Goal: Register for event/course

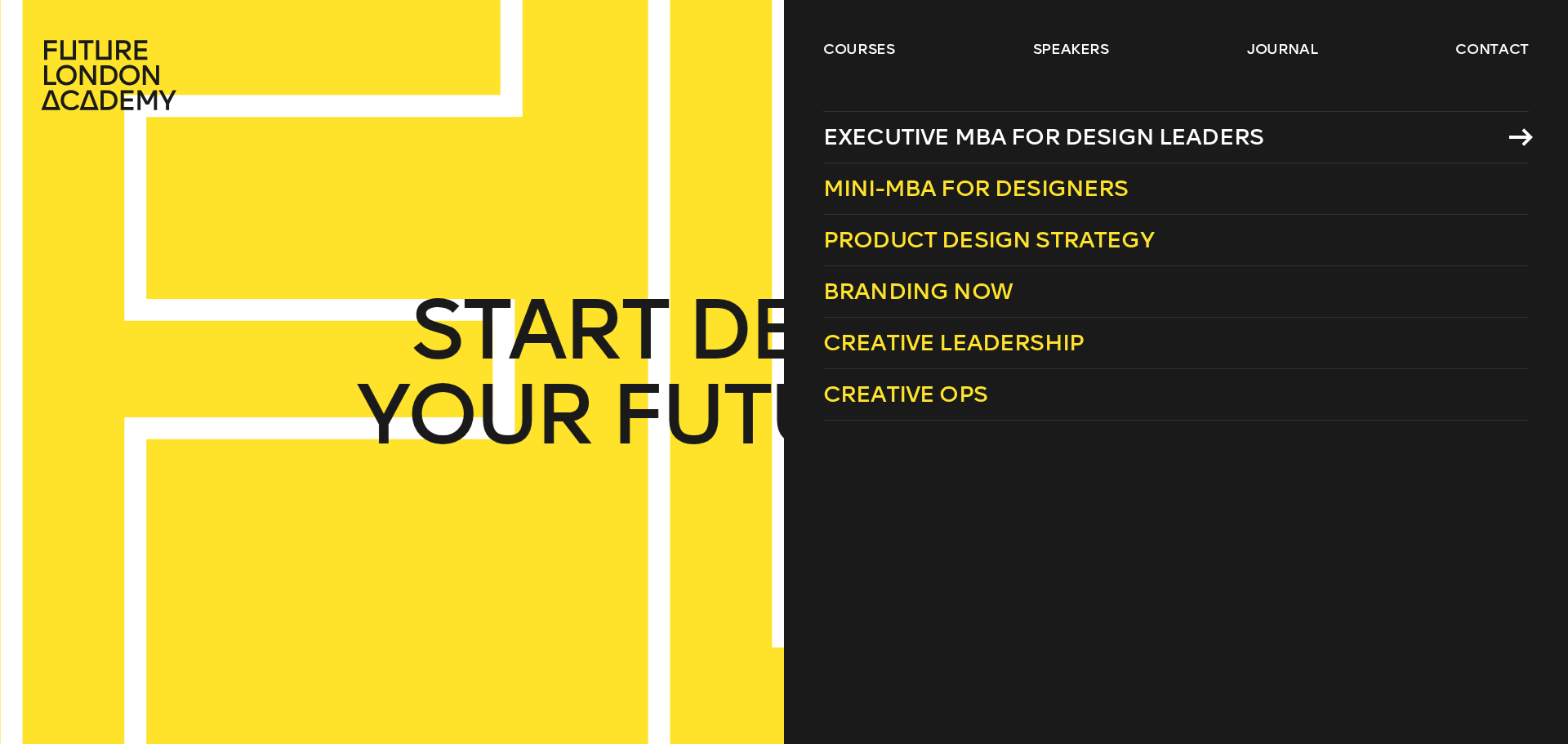
click at [907, 129] on span "Executive MBA for Design Leaders" at bounding box center [1043, 136] width 440 height 27
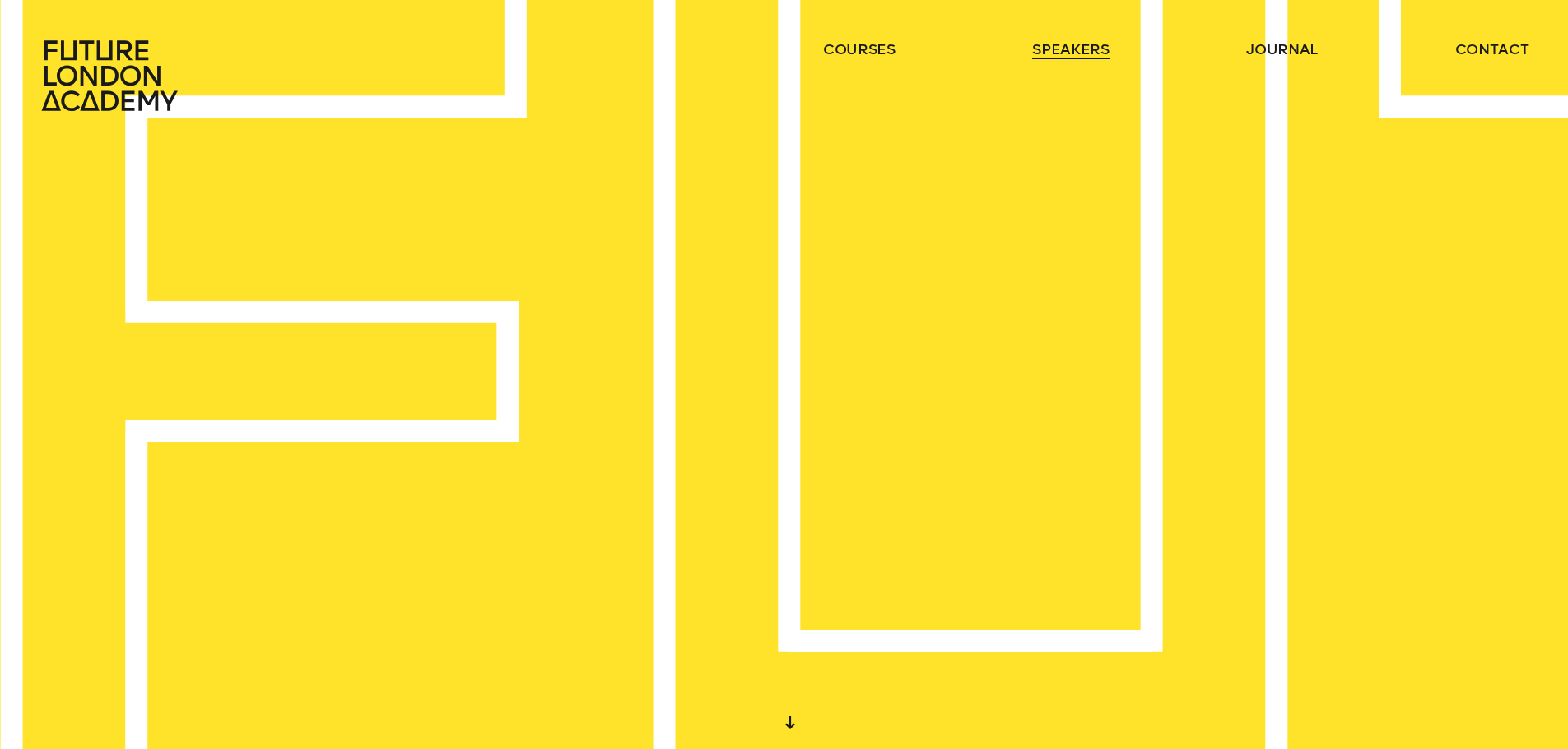
click at [1057, 47] on link "speakers" at bounding box center [1070, 49] width 77 height 20
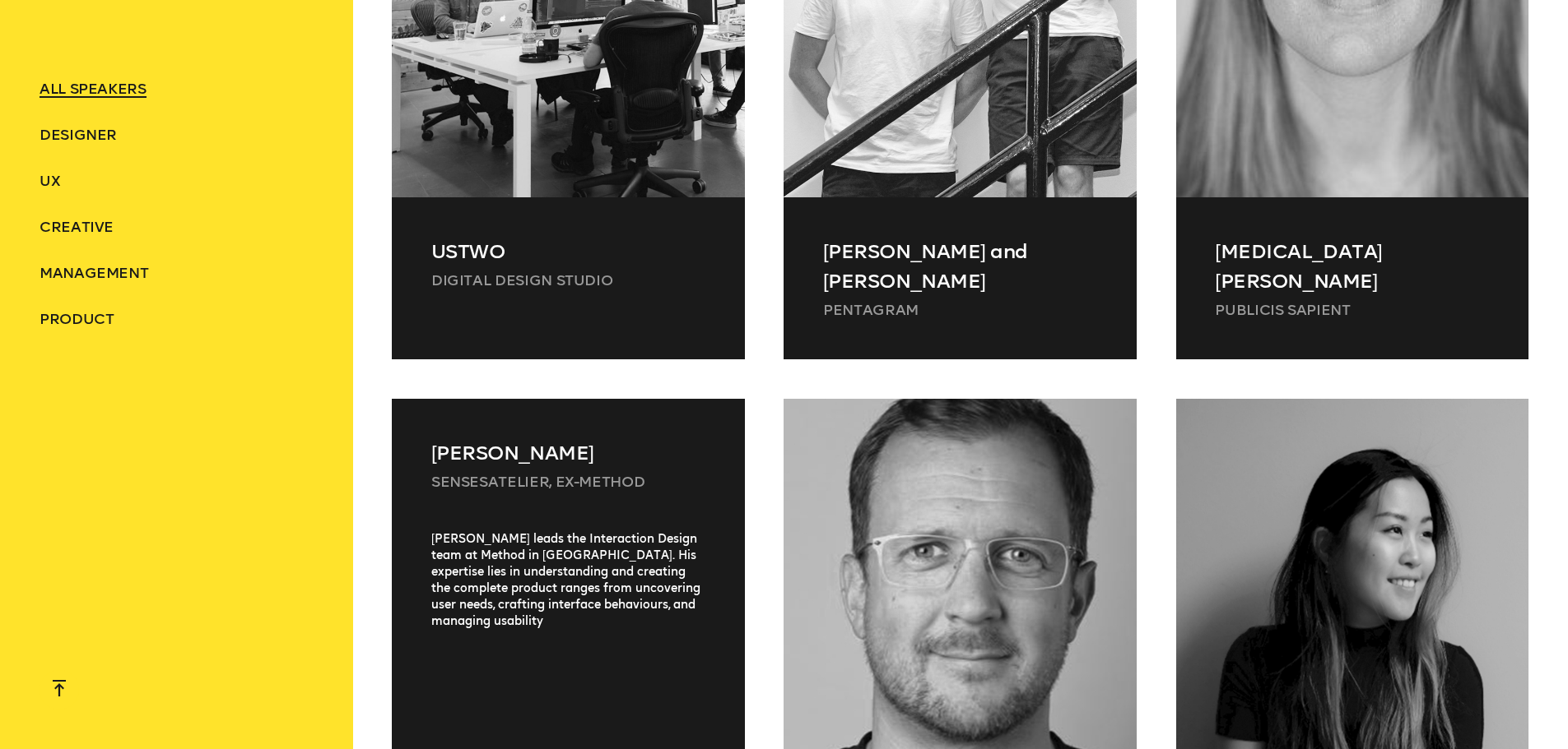
scroll to position [3783, 0]
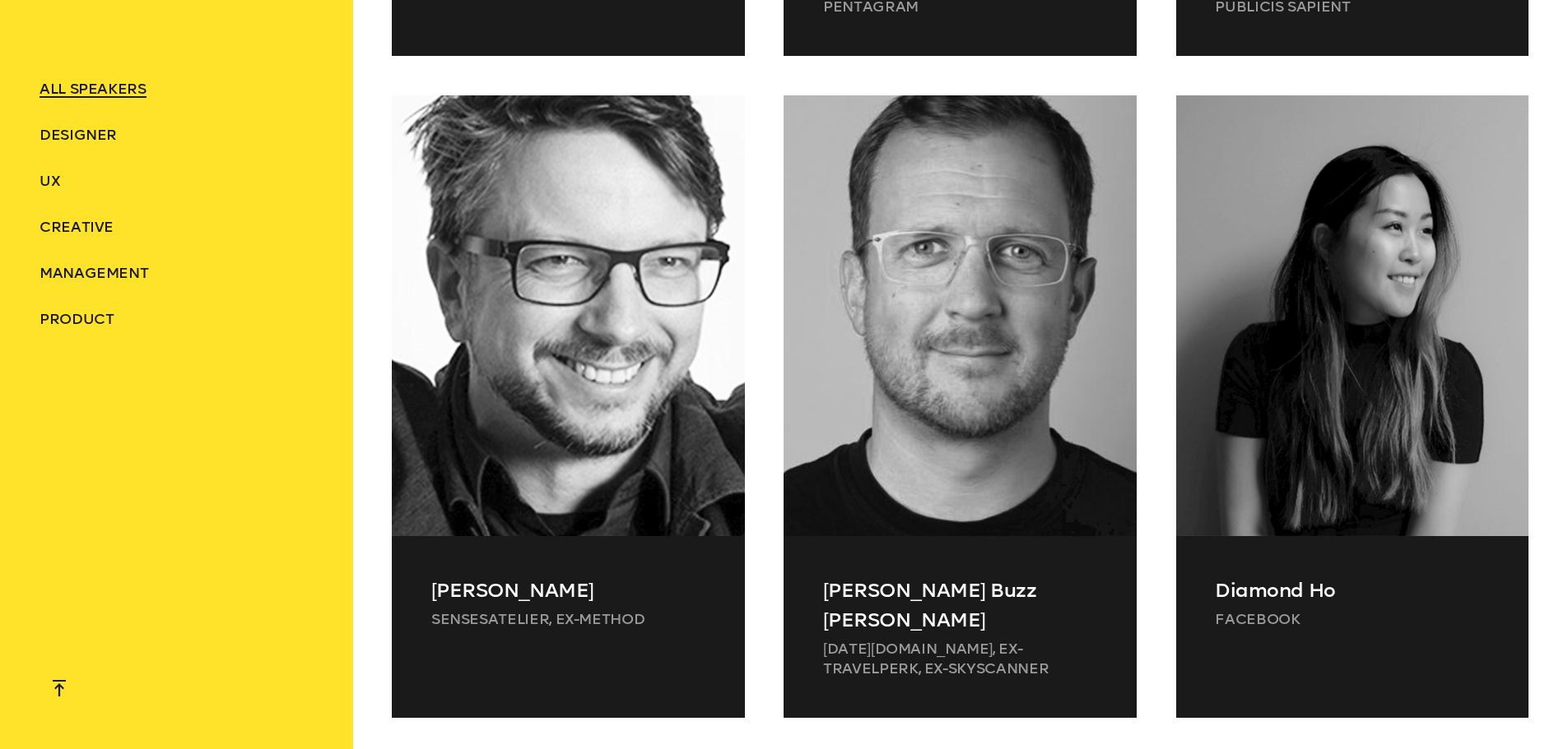
drag, startPoint x: 45, startPoint y: 364, endPoint x: 66, endPoint y: 335, distance: 35.8
click at [48, 360] on div "ALL SPEAKERS Designer UX Creative Management Product" at bounding box center [176, 204] width 274 height 408
click at [92, 305] on ul "ALL SPEAKERS Designer UX Creative Management Product" at bounding box center [176, 205] width 274 height 250
click at [83, 323] on span "Product" at bounding box center [77, 318] width 75 height 18
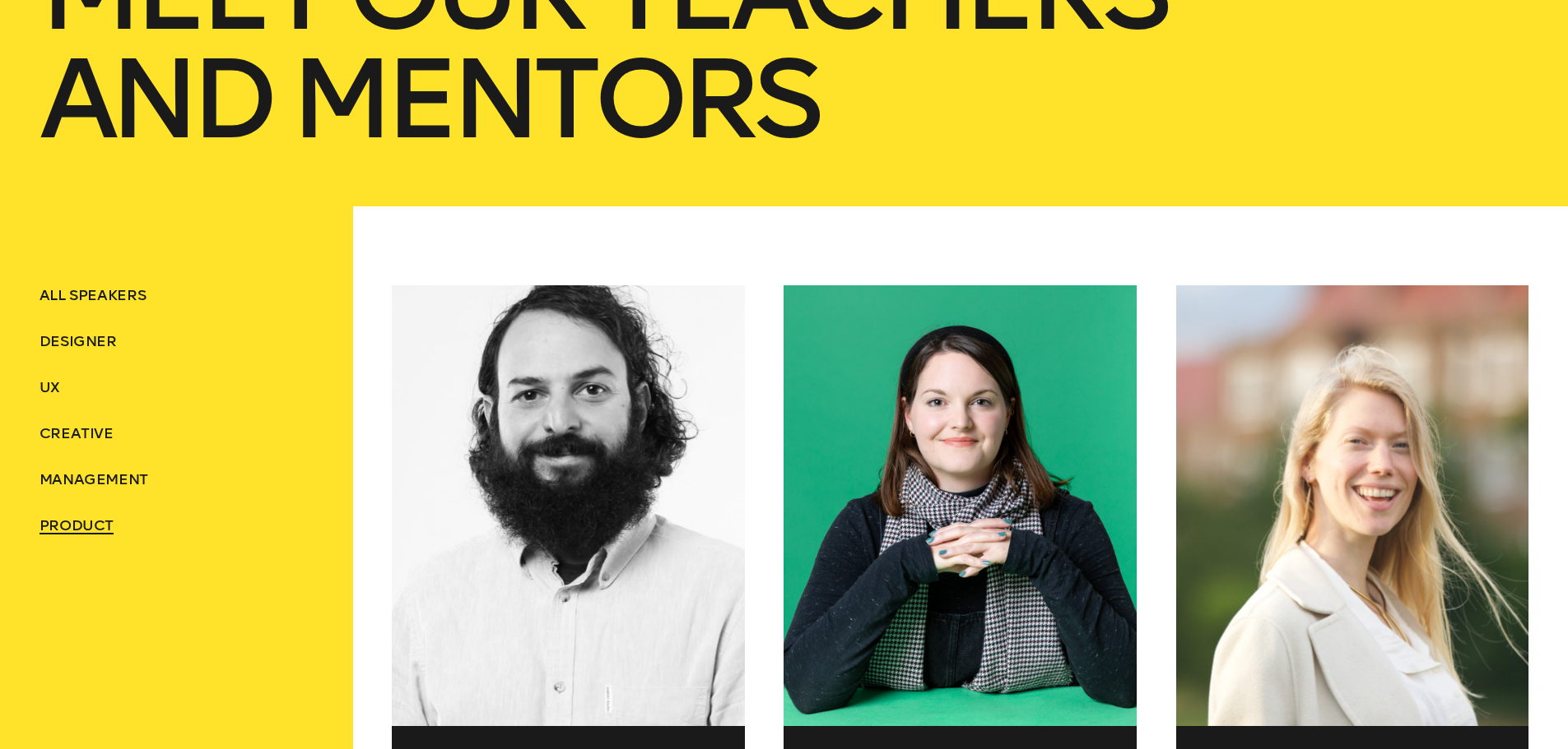
scroll to position [493, 0]
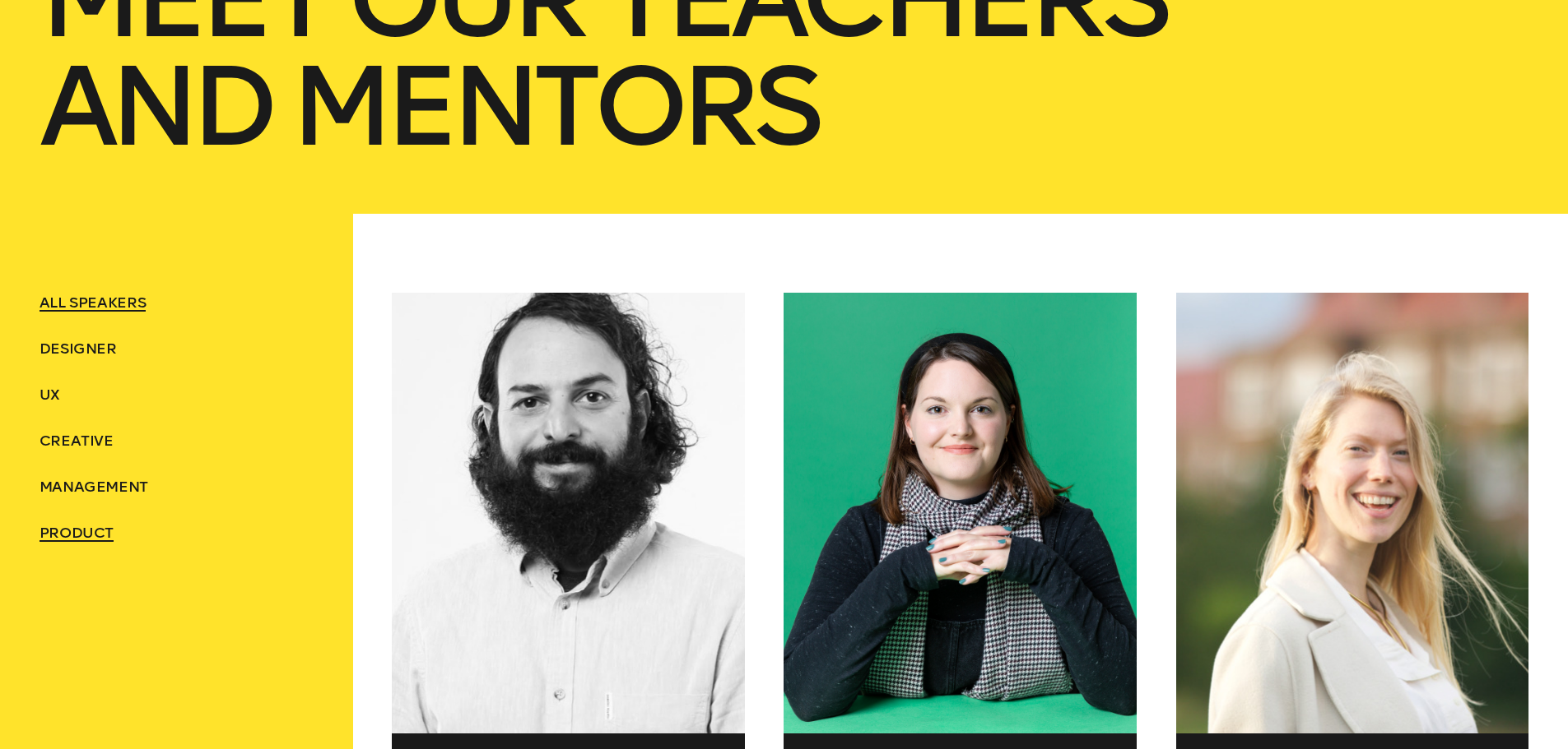
click at [117, 307] on span "ALL SPEAKERS" at bounding box center [93, 302] width 107 height 18
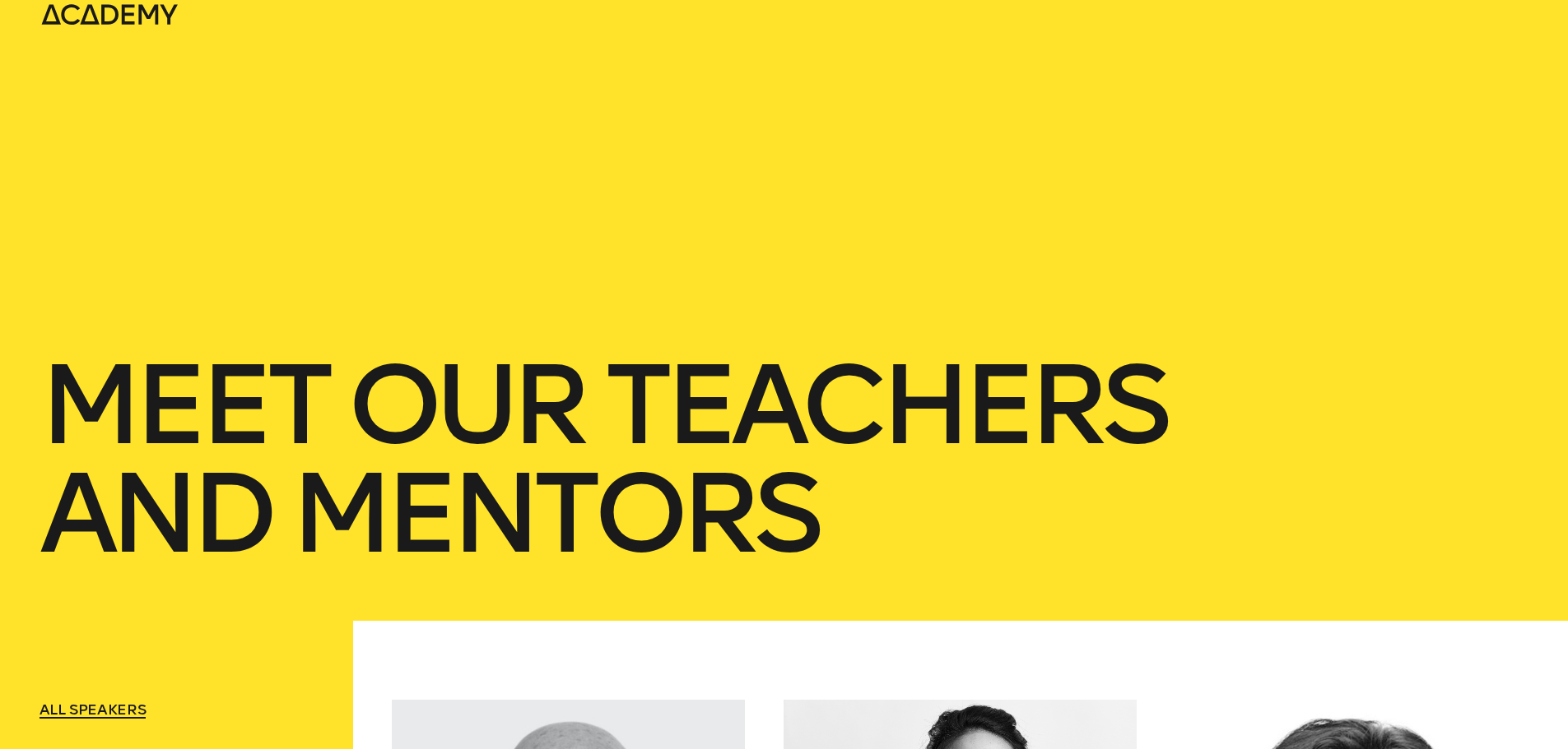
scroll to position [0, 0]
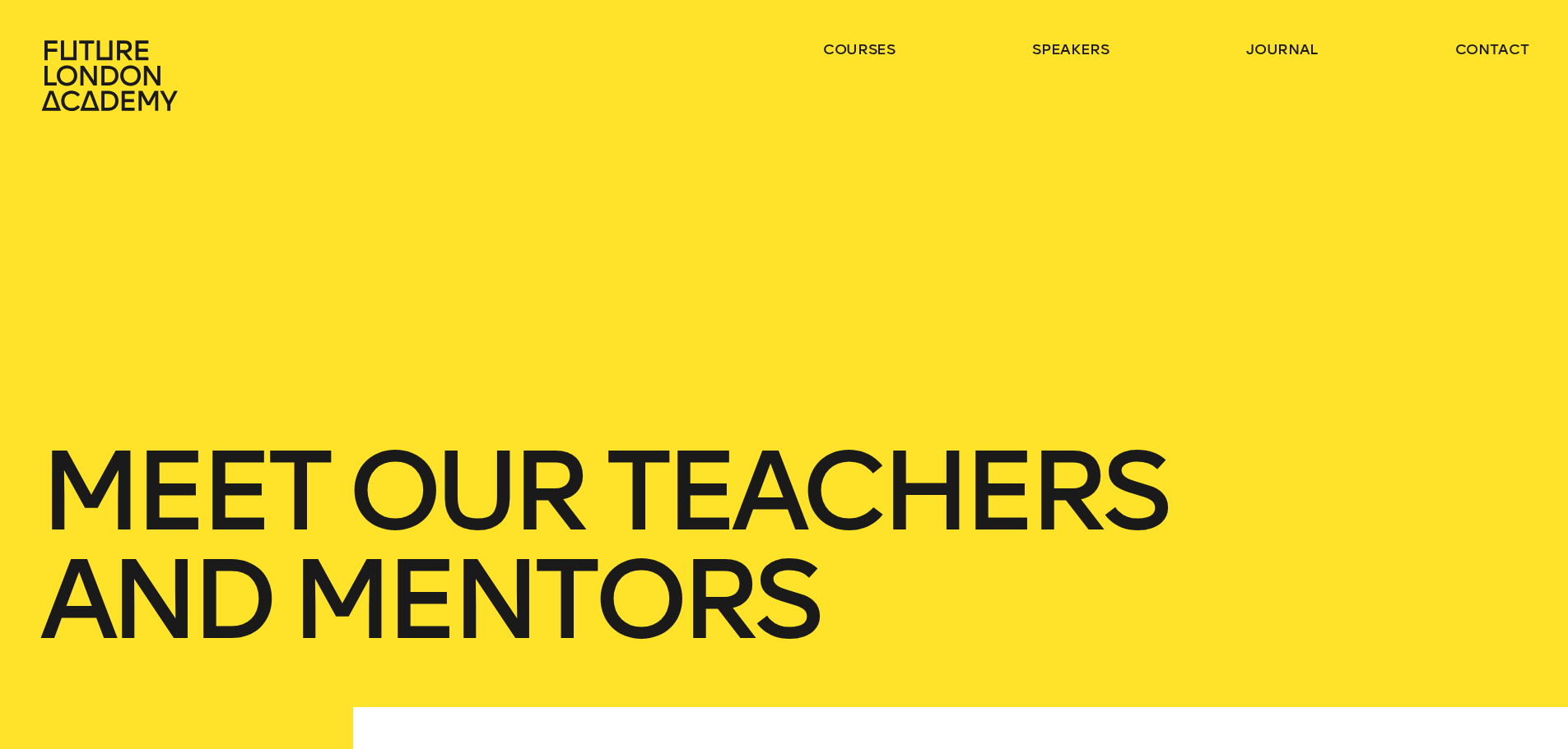
click at [179, 439] on h1 "Meet Our teachers and mentors" at bounding box center [784, 545] width 1490 height 217
click at [121, 89] on icon at bounding box center [111, 75] width 145 height 72
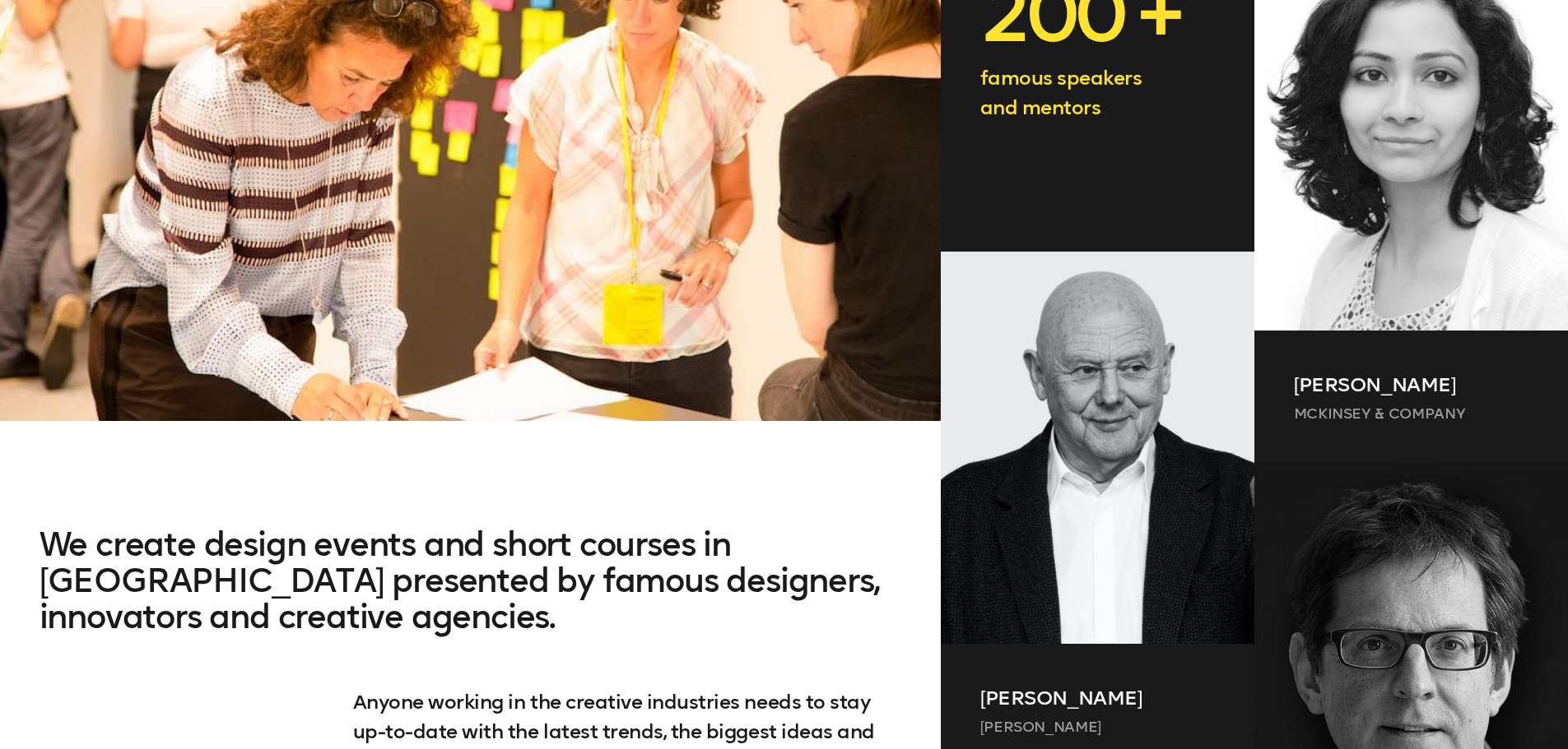
drag, startPoint x: 521, startPoint y: 163, endPoint x: 468, endPoint y: 279, distance: 127.5
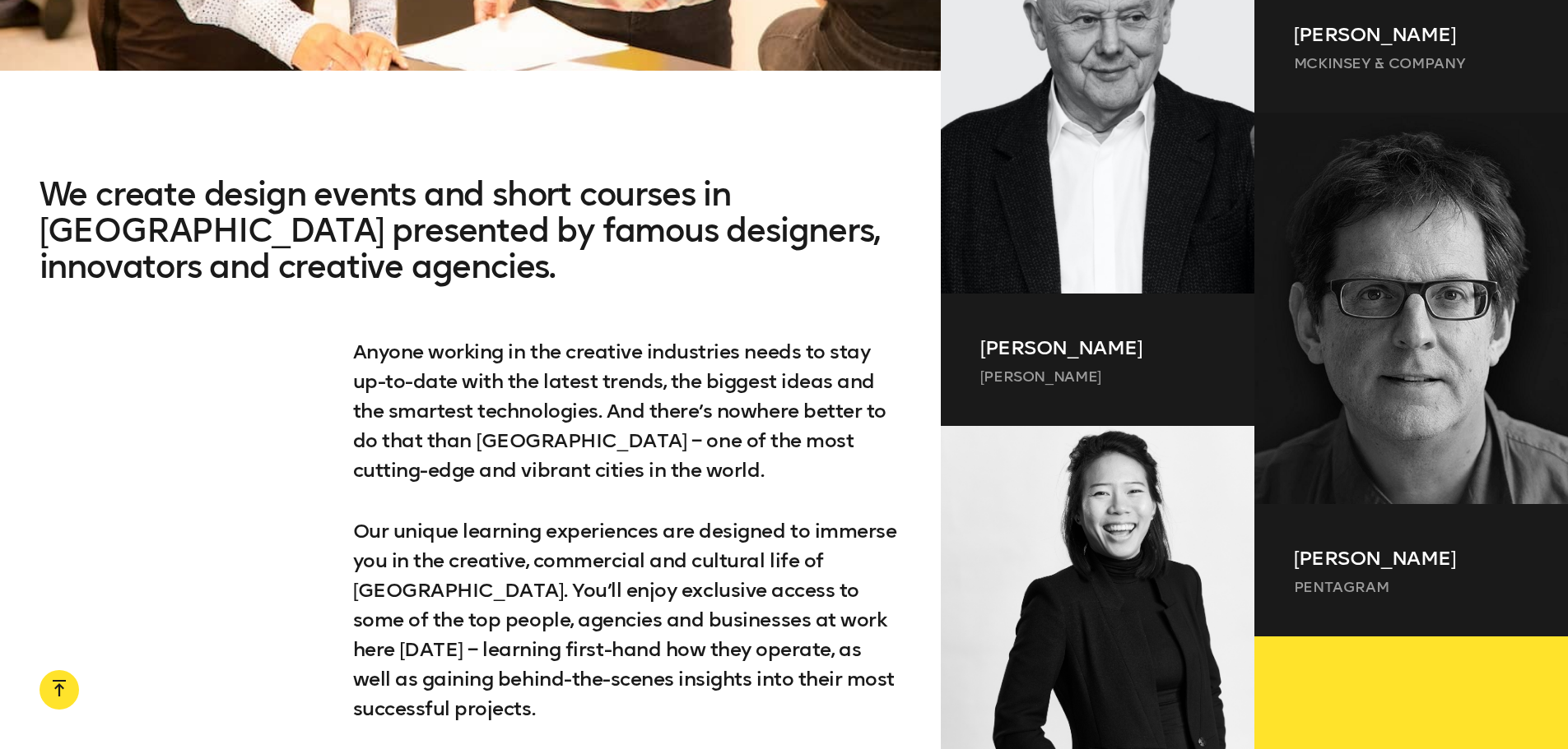
scroll to position [1431, 0]
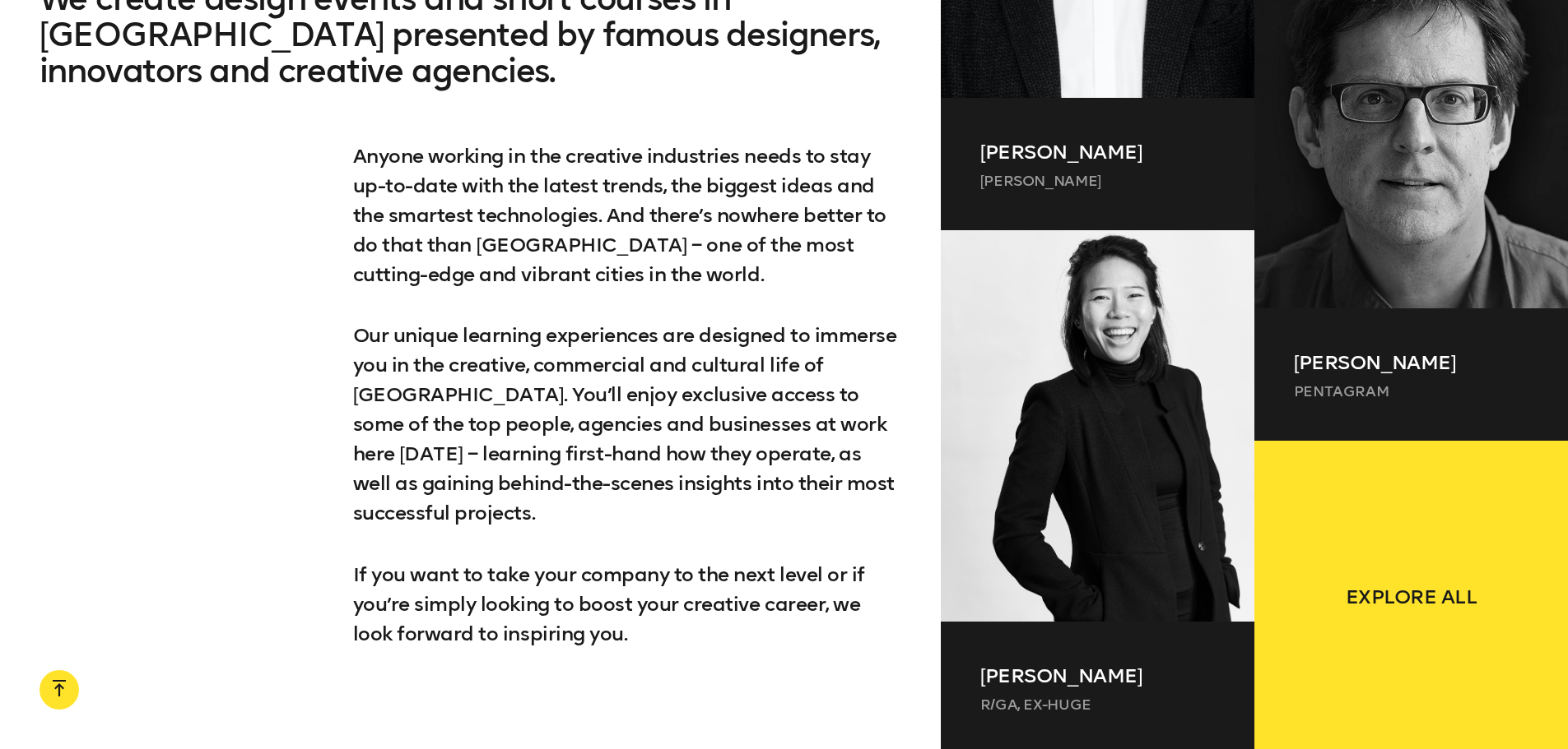
drag, startPoint x: 468, startPoint y: 279, endPoint x: 450, endPoint y: 406, distance: 128.3
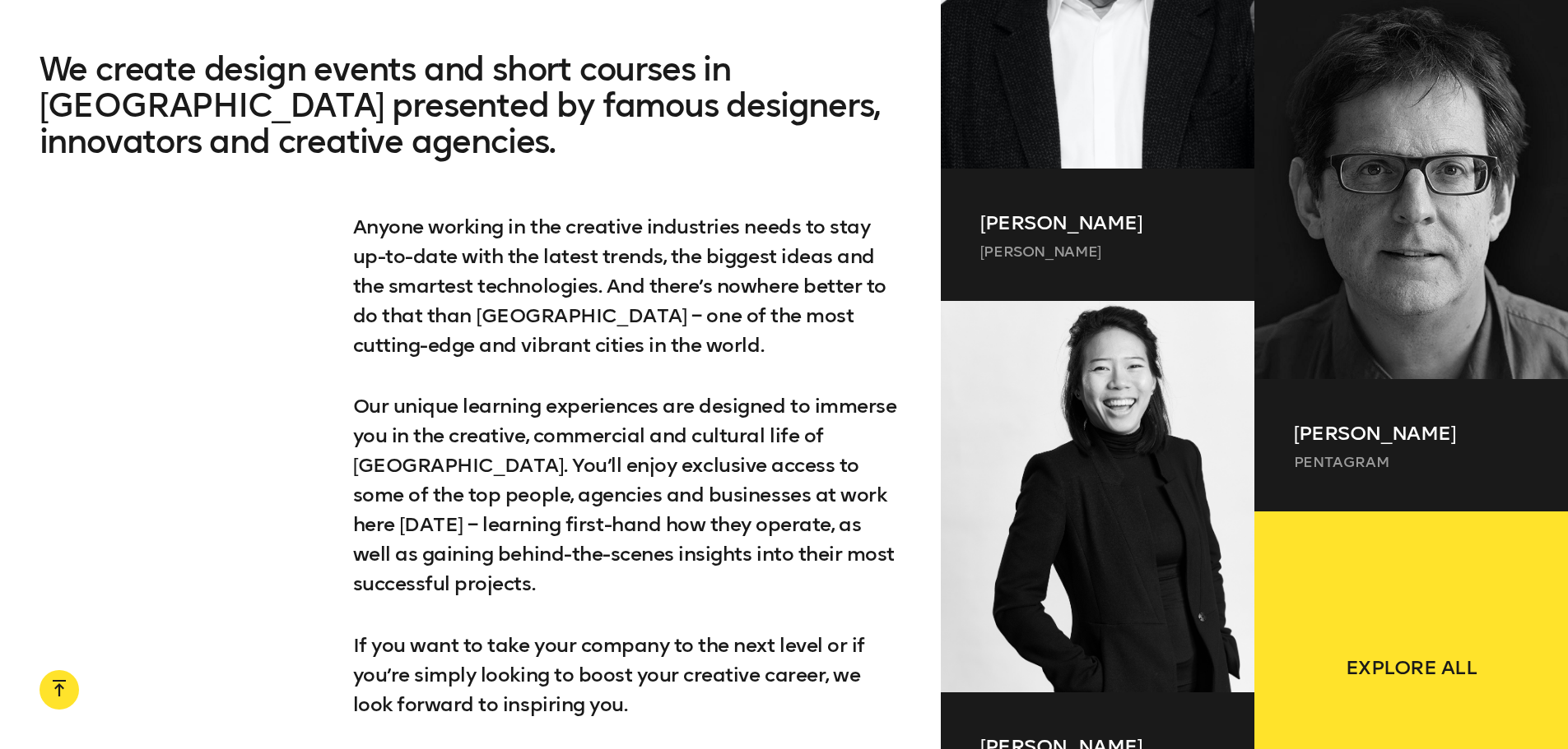
drag, startPoint x: 458, startPoint y: 387, endPoint x: 504, endPoint y: 321, distance: 80.4
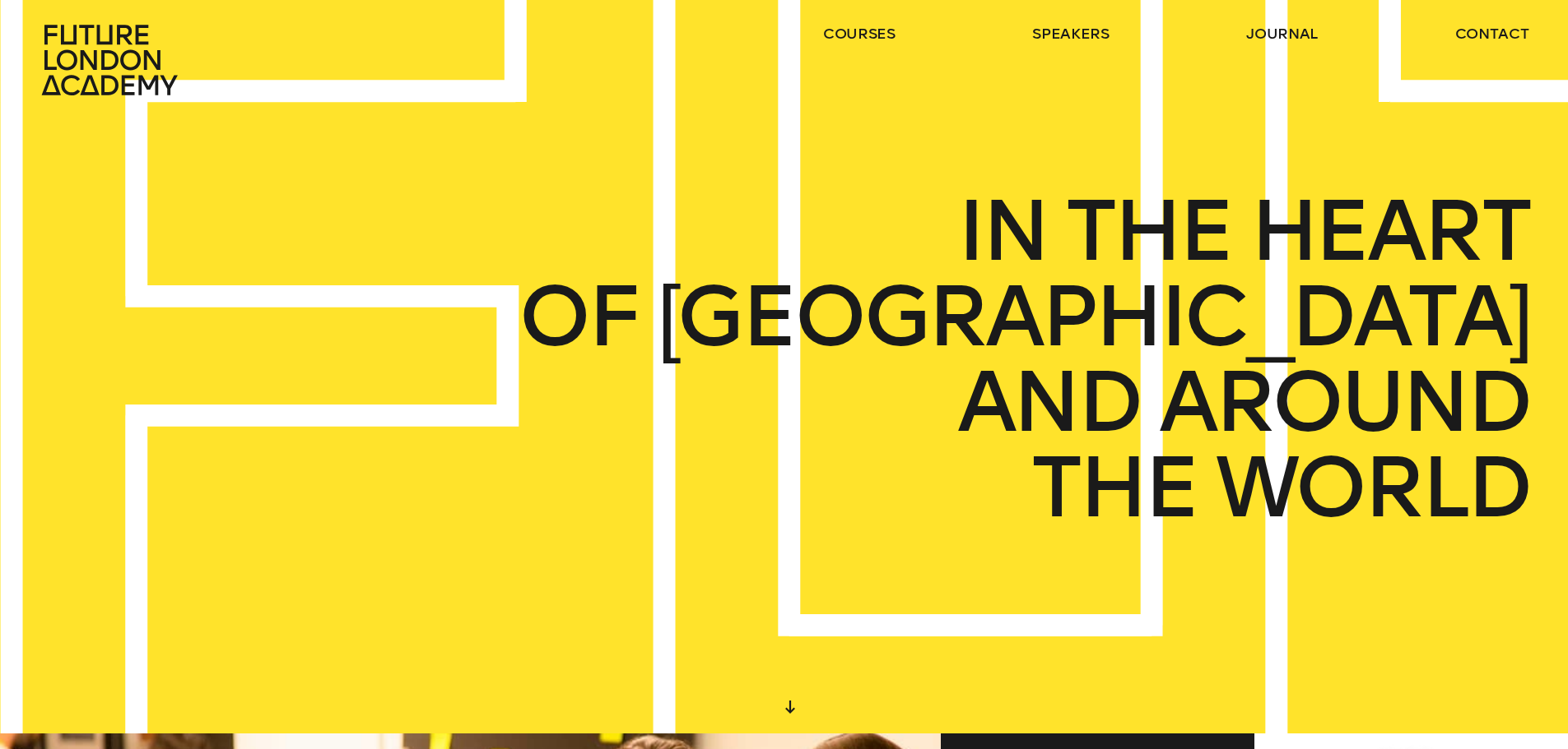
scroll to position [0, 0]
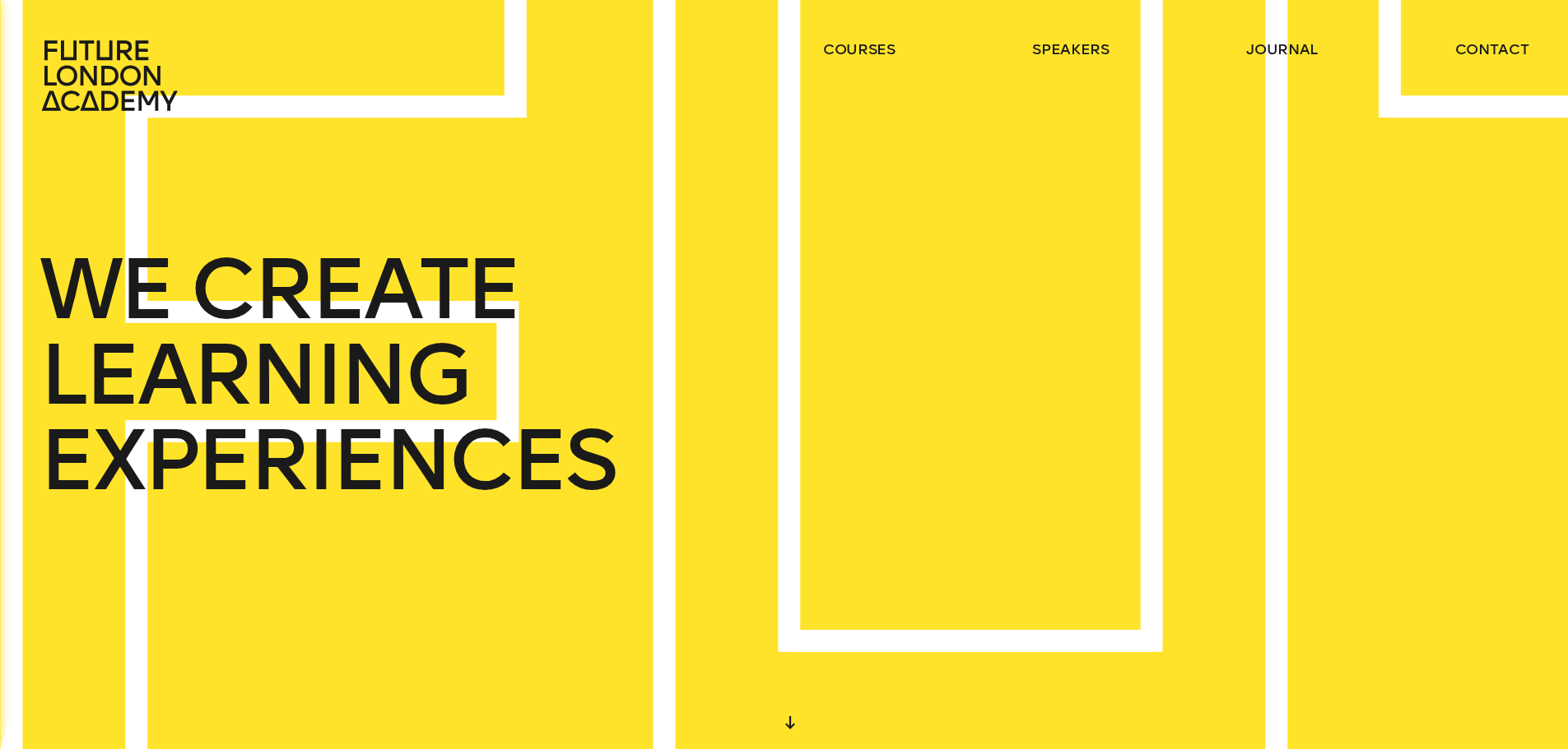
drag, startPoint x: 1051, startPoint y: 118, endPoint x: 1062, endPoint y: 69, distance: 50.2
drag, startPoint x: 1062, startPoint y: 65, endPoint x: 1072, endPoint y: 49, distance: 18.9
click at [1062, 65] on ul "courses speakers journal contact" at bounding box center [1176, 75] width 706 height 72
click at [1072, 49] on link "speakers" at bounding box center [1070, 49] width 77 height 20
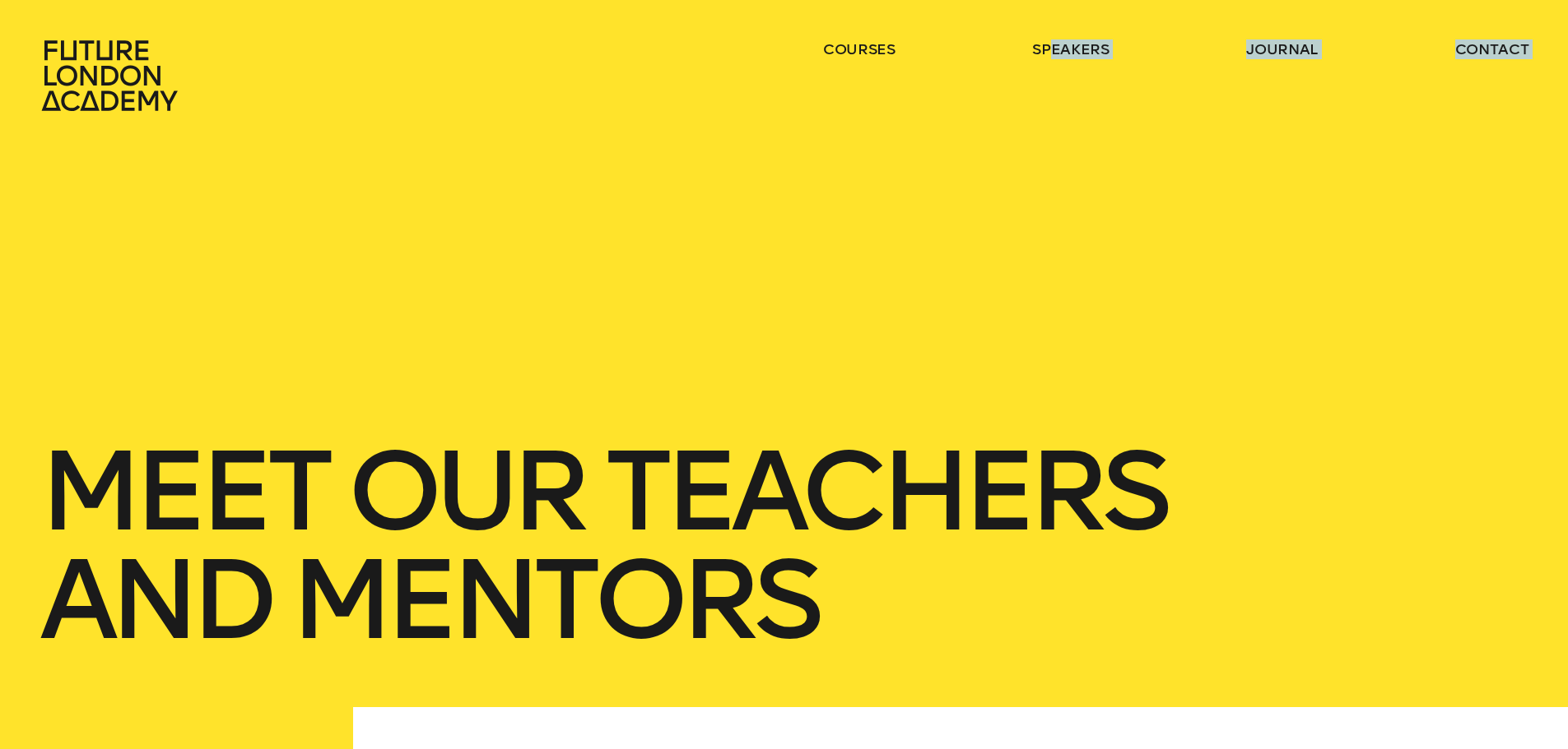
click at [1062, 106] on ul "courses speakers journal contact" at bounding box center [1176, 75] width 706 height 72
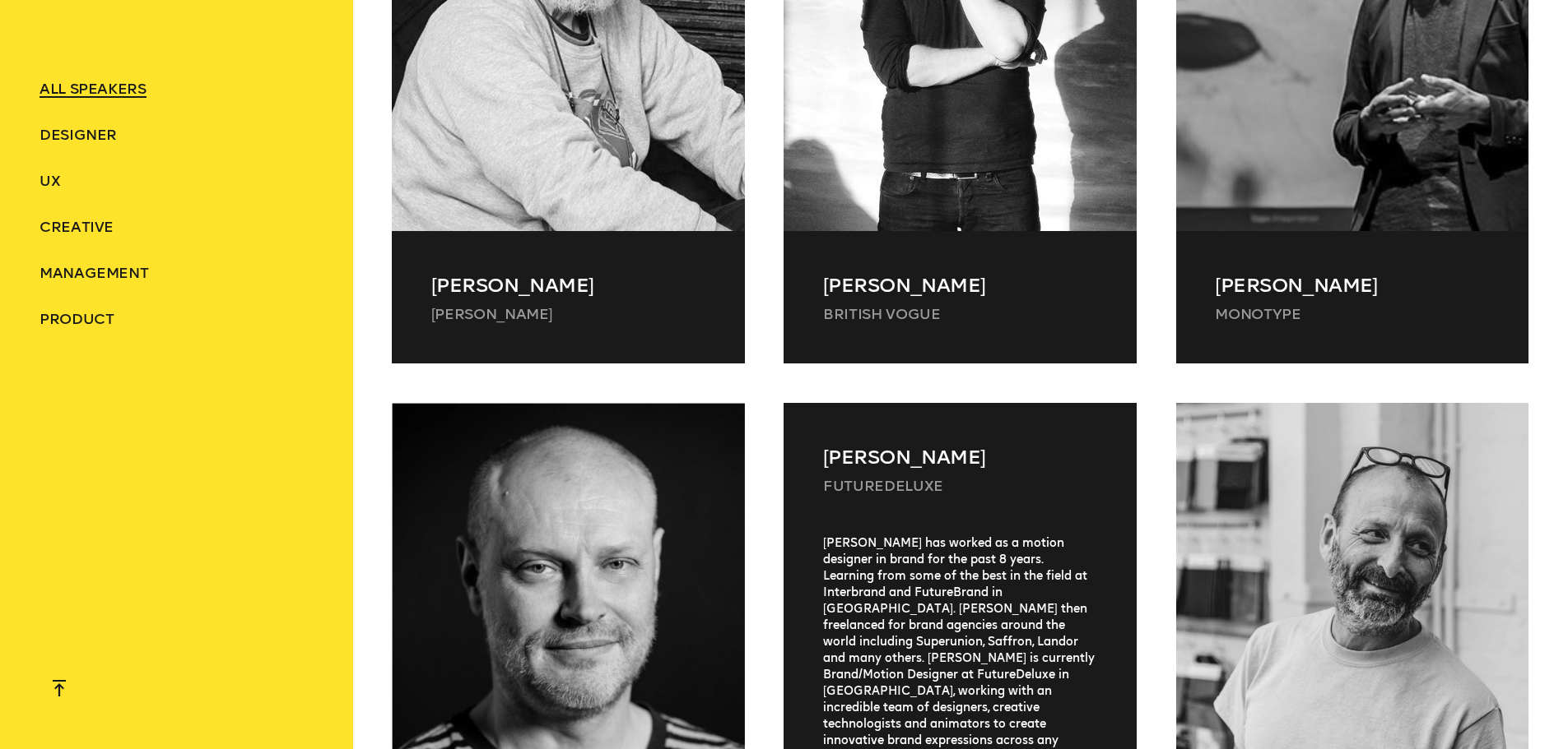
drag, startPoint x: 1041, startPoint y: 429, endPoint x: 1006, endPoint y: 549, distance: 125.0
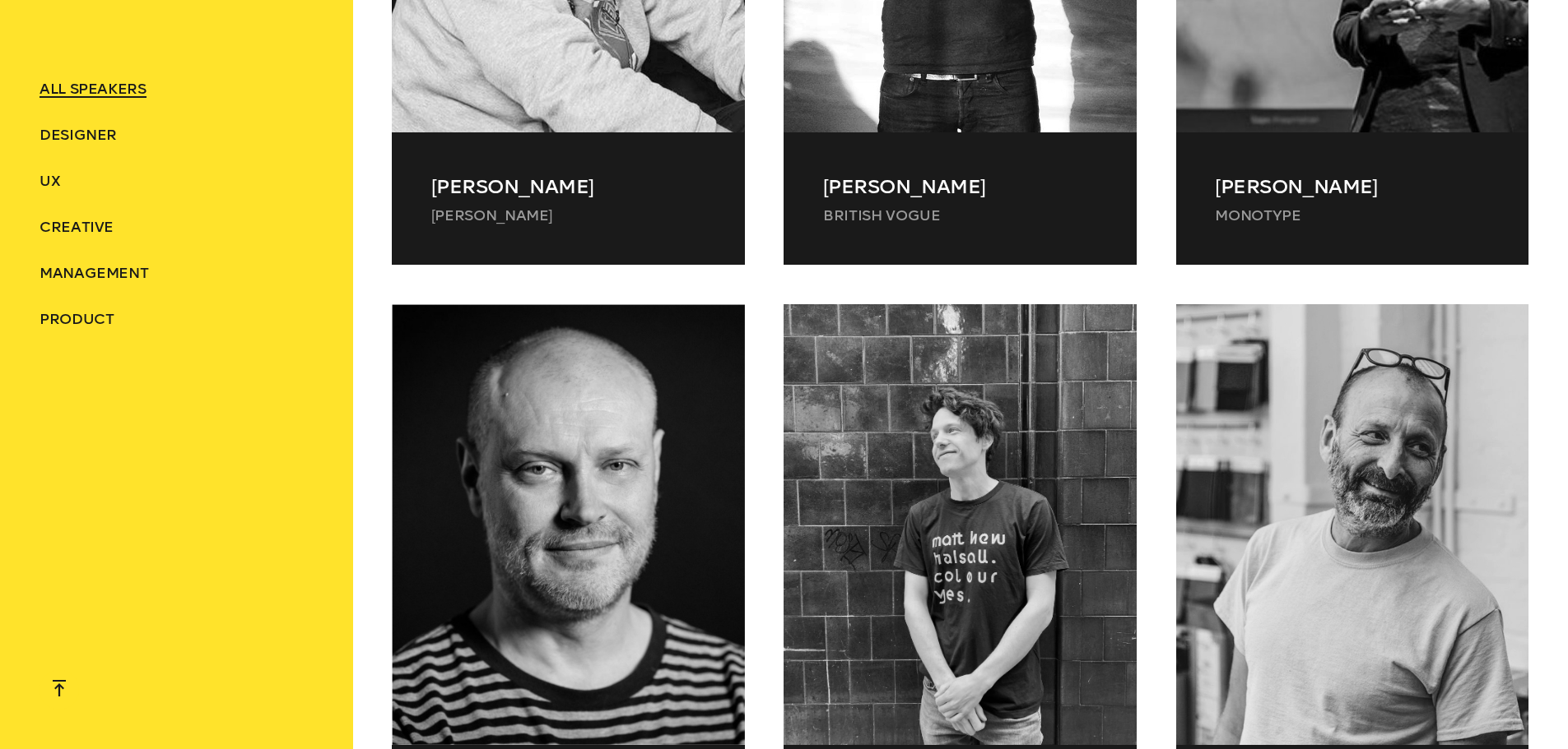
drag, startPoint x: 947, startPoint y: 697, endPoint x: 909, endPoint y: 788, distance: 98.6
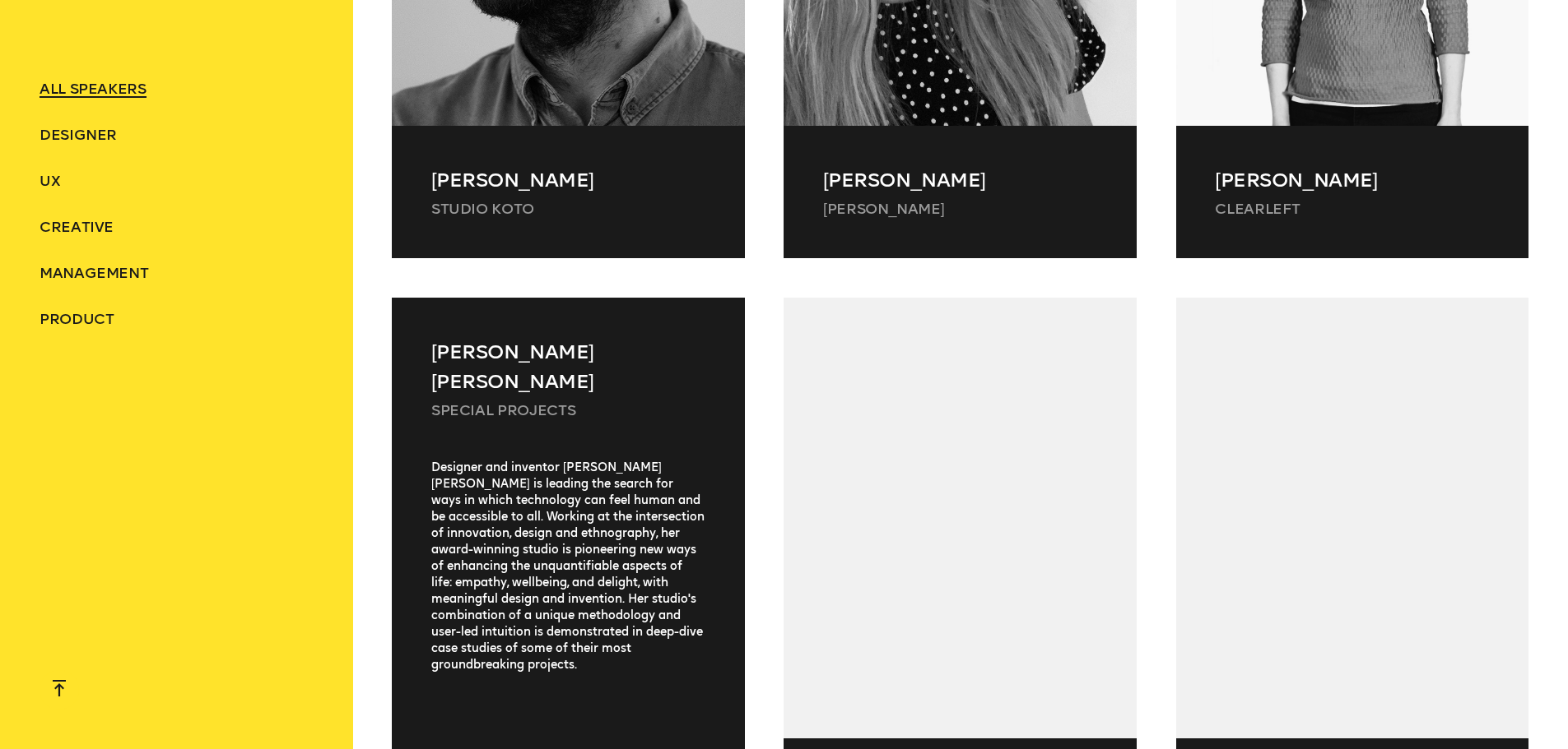
drag, startPoint x: 449, startPoint y: 576, endPoint x: 628, endPoint y: 569, distance: 179.1
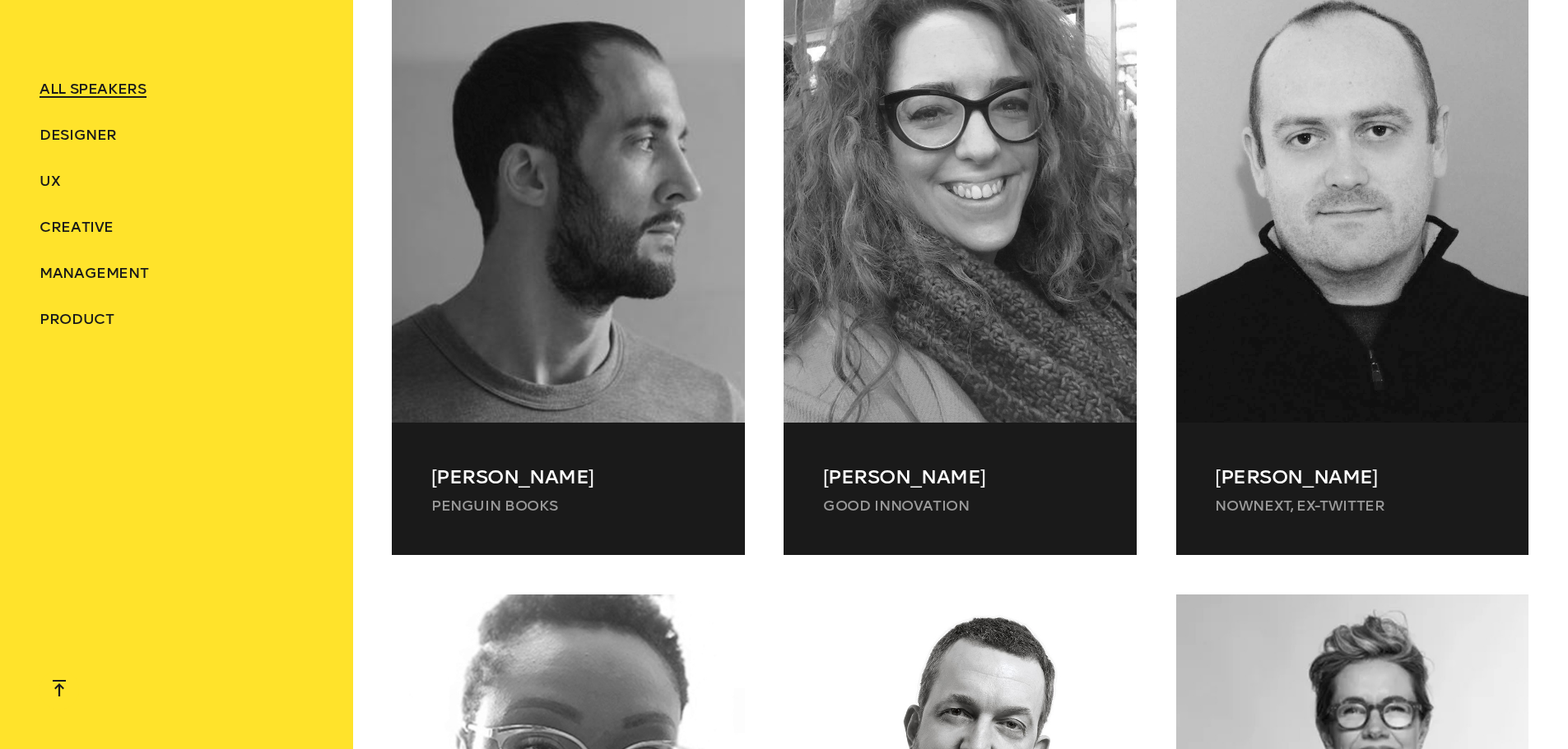
drag, startPoint x: 650, startPoint y: 417, endPoint x: 641, endPoint y: 46, distance: 371.1
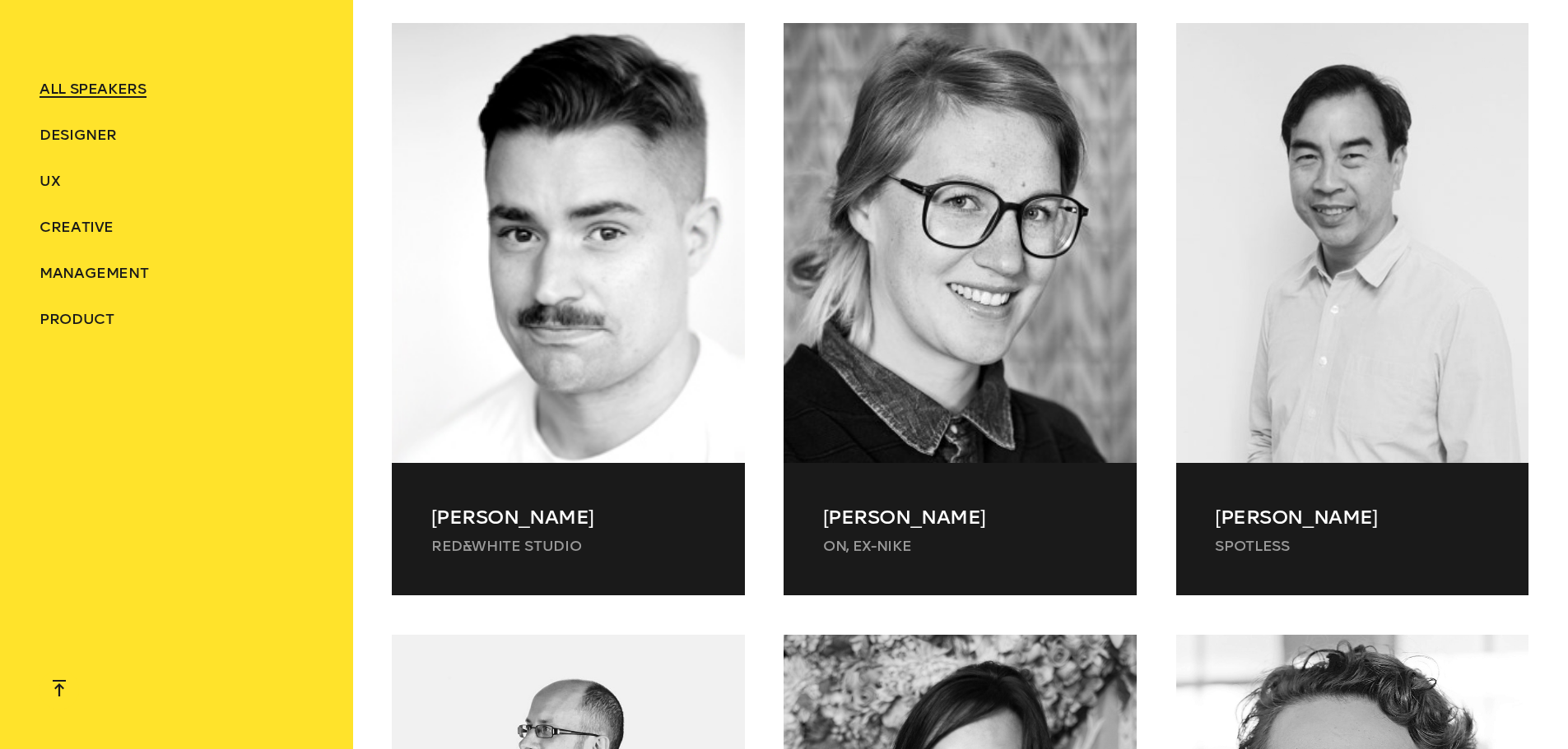
click at [89, 151] on ul "ALL SPEAKERS Designer UX Creative Management Product" at bounding box center [176, 205] width 274 height 250
click at [98, 135] on span "Designer" at bounding box center [78, 134] width 78 height 18
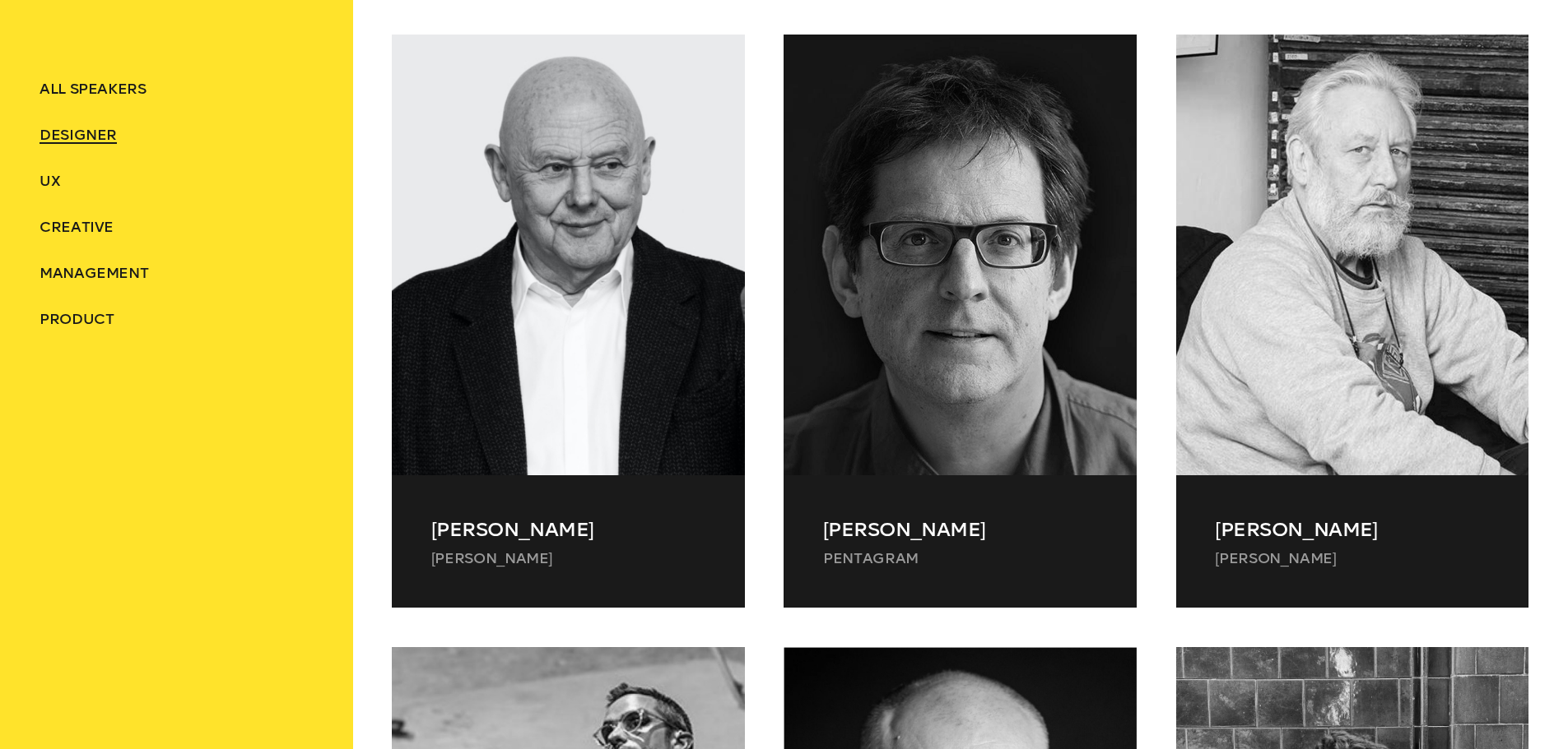
scroll to position [707, 0]
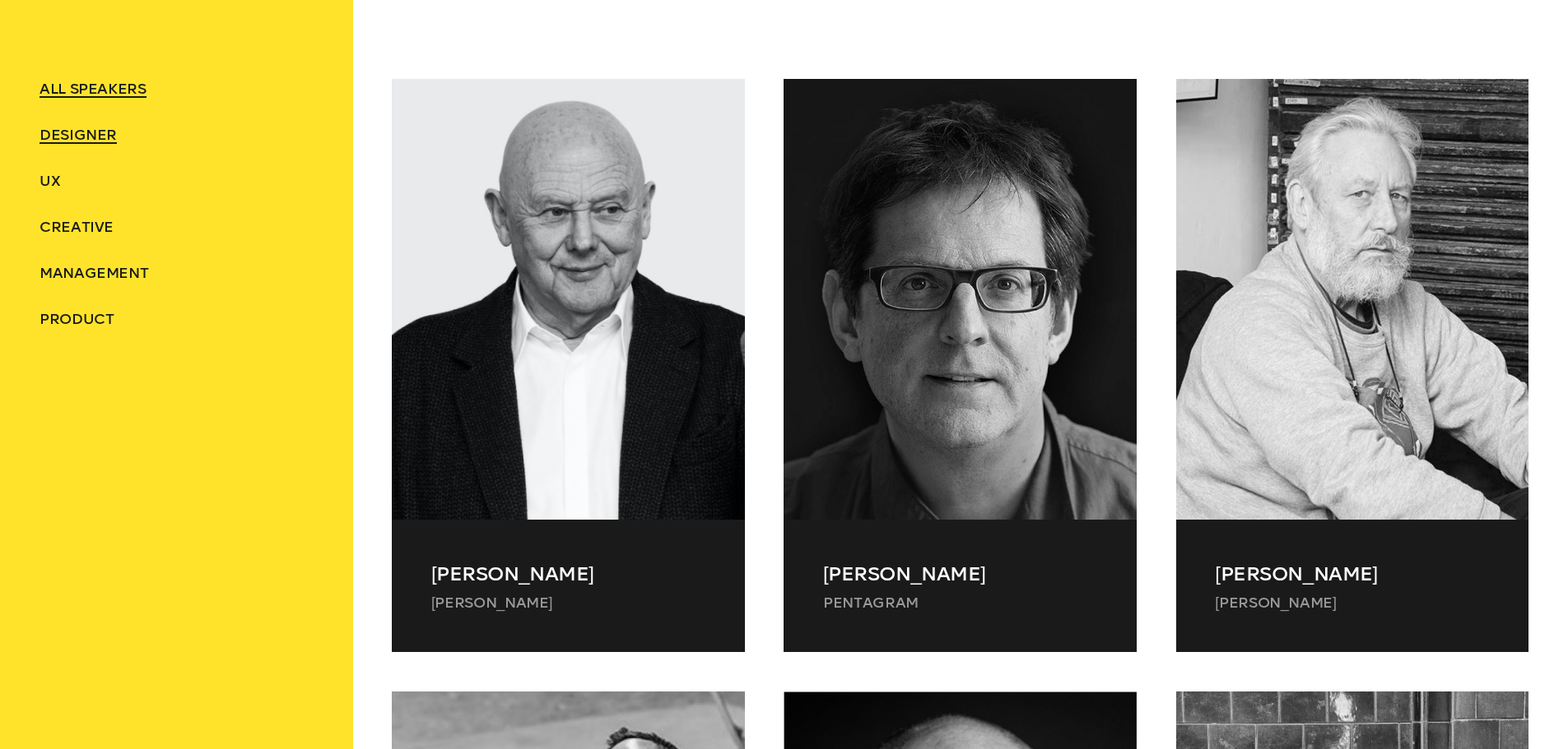
click at [82, 80] on li "ALL SPEAKERS" at bounding box center [176, 89] width 274 height 20
click at [83, 79] on span "ALL SPEAKERS" at bounding box center [93, 88] width 107 height 18
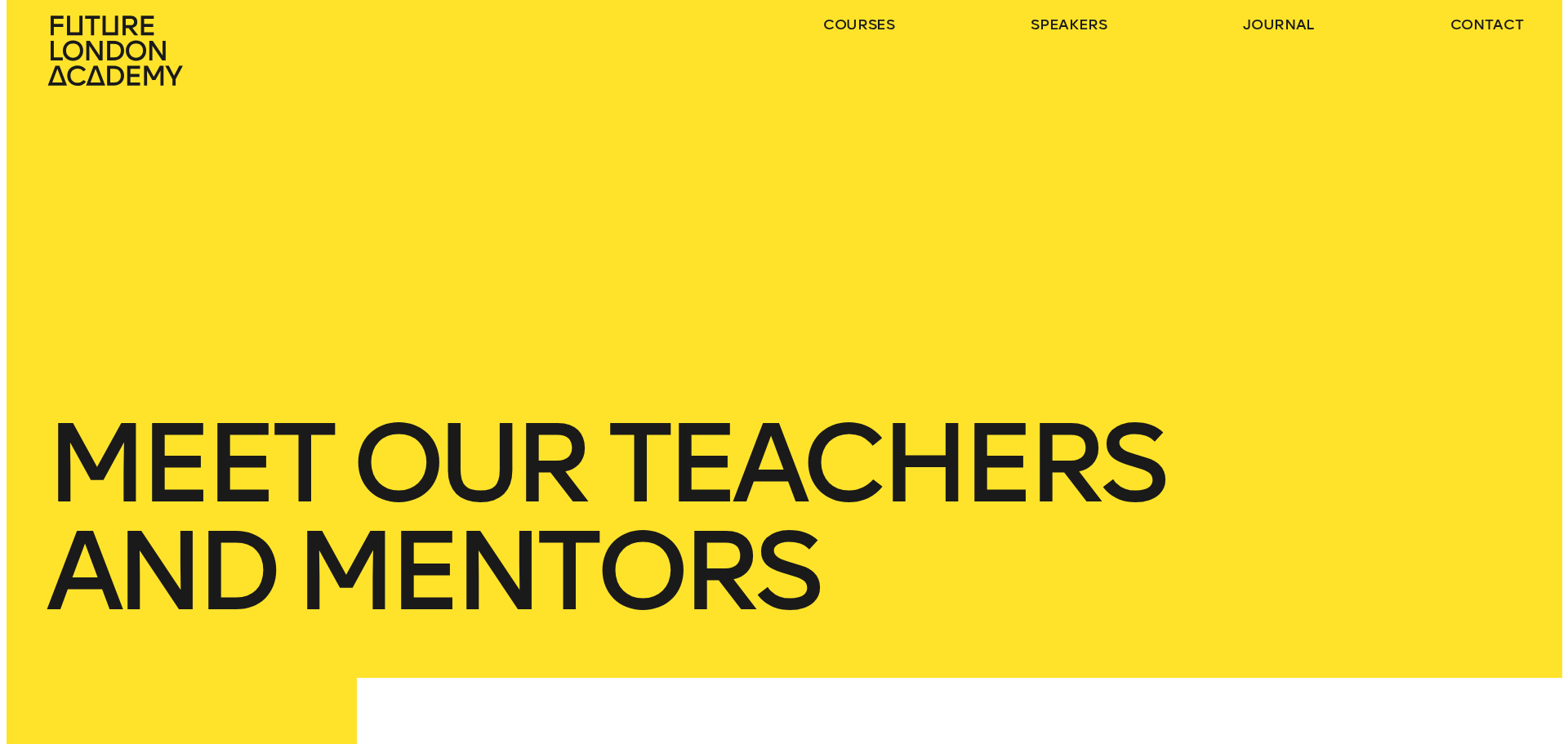
scroll to position [0, 0]
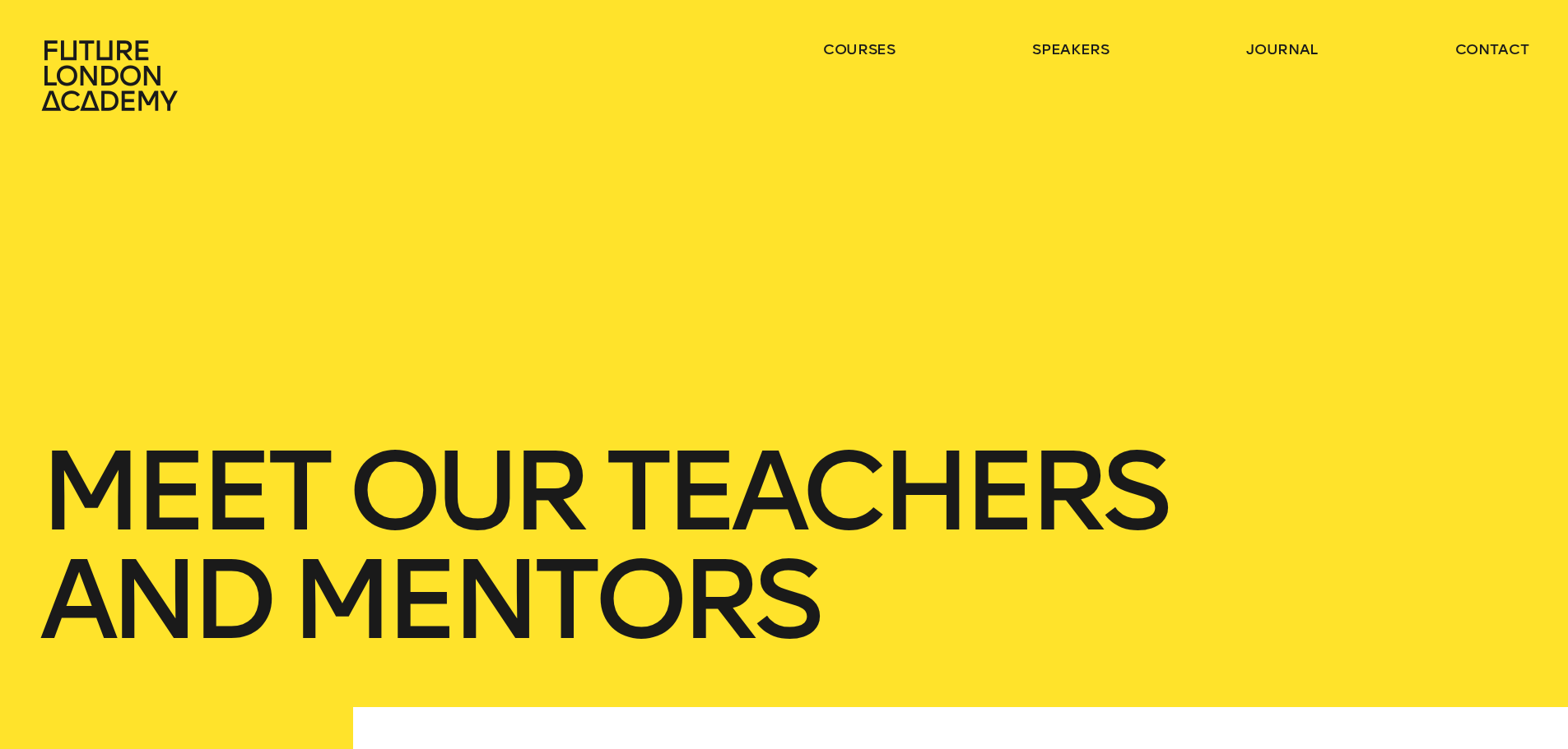
click at [142, 96] on icon at bounding box center [108, 76] width 135 height 71
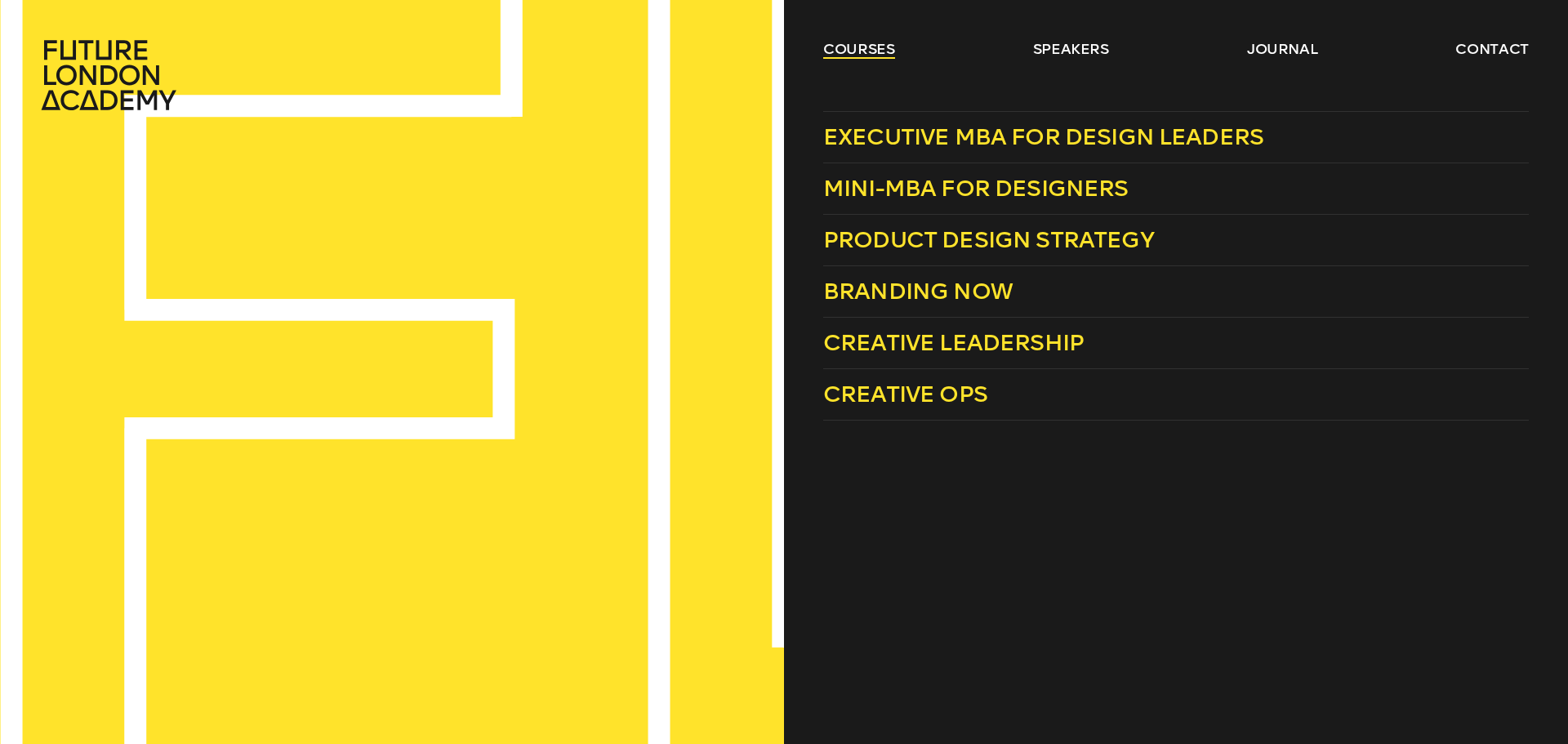
click at [824, 50] on link "courses" at bounding box center [859, 48] width 71 height 19
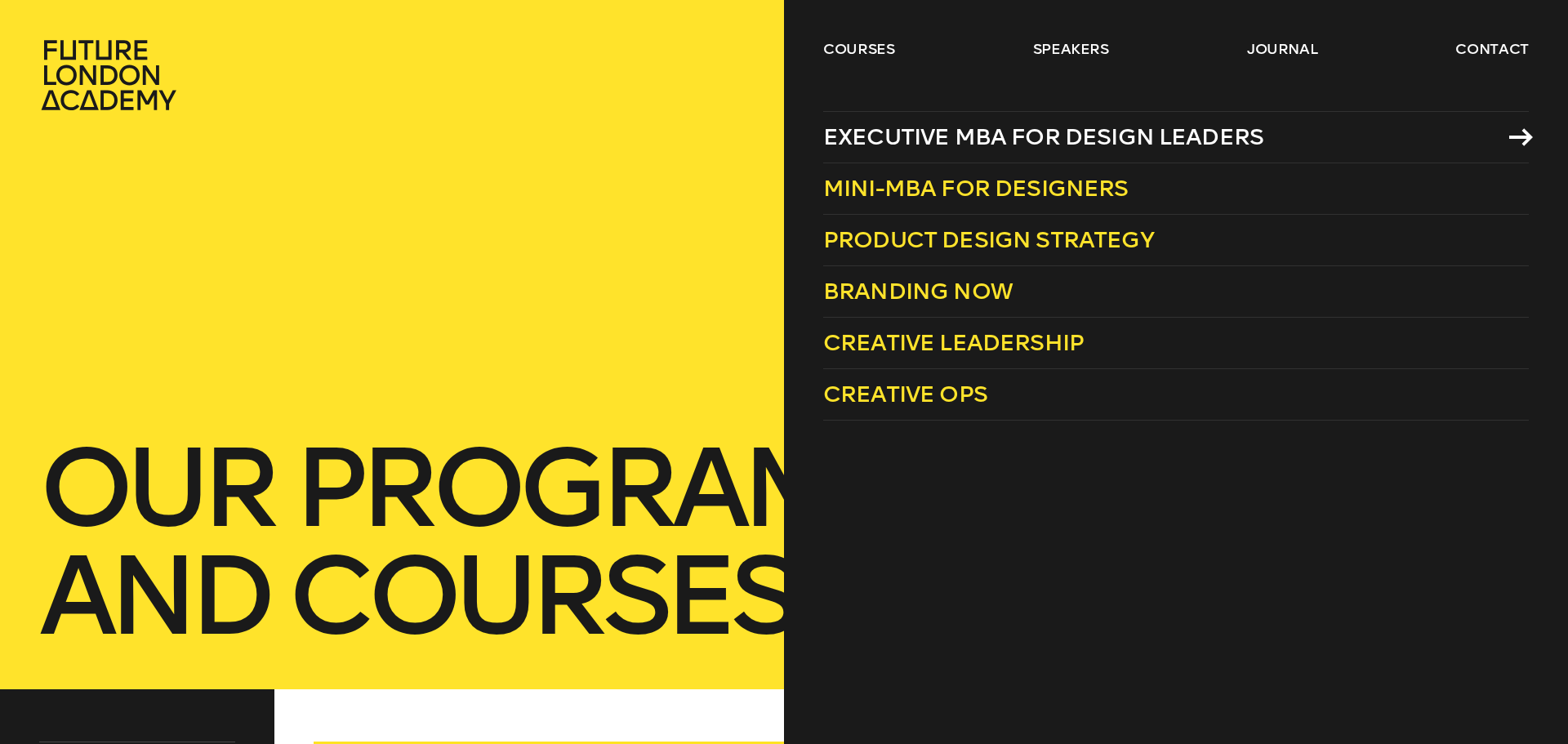
click at [937, 132] on span "Executive MBA for Design Leaders" at bounding box center [1043, 136] width 440 height 27
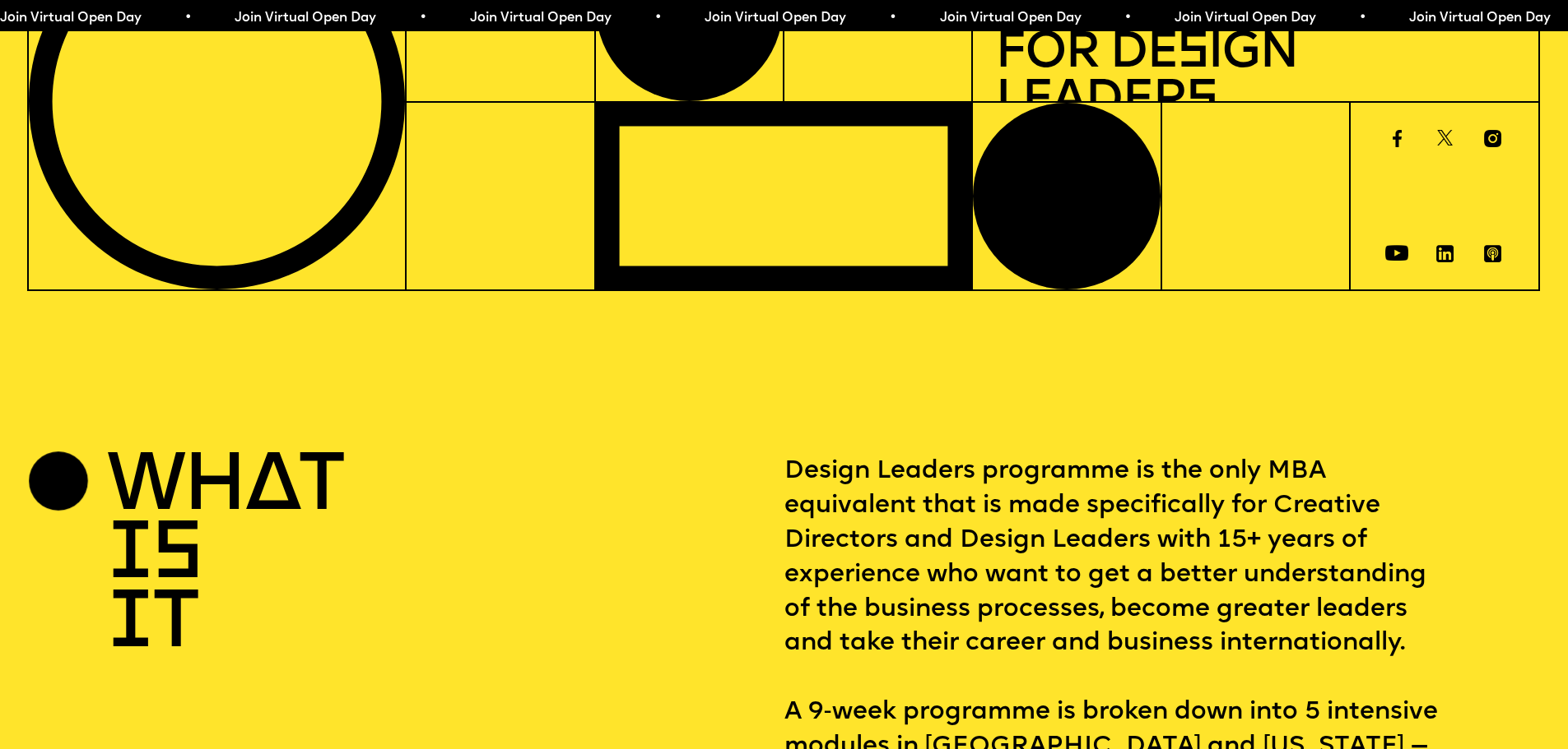
scroll to position [1152, 0]
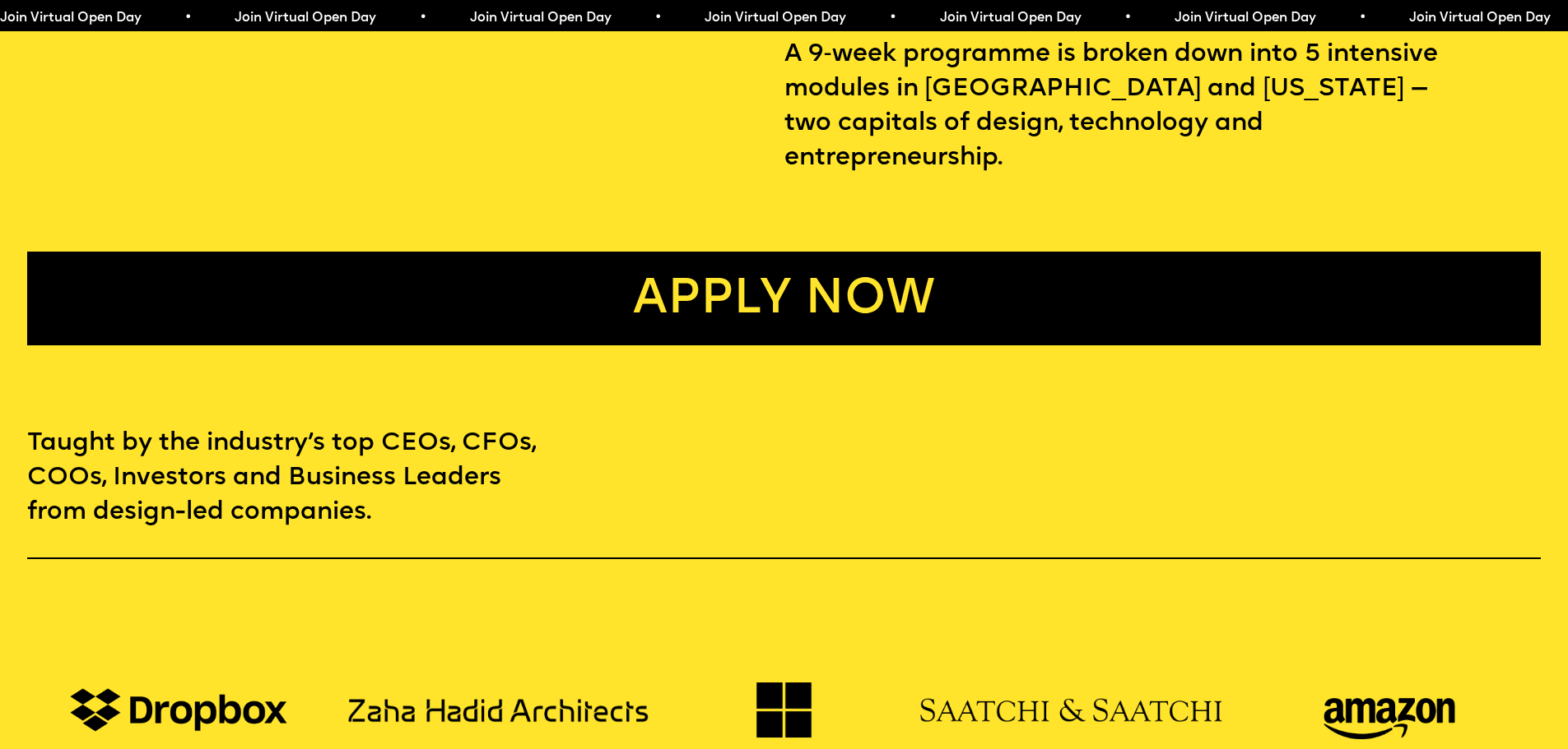
click at [813, 274] on link "Apply now" at bounding box center [783, 298] width 1513 height 93
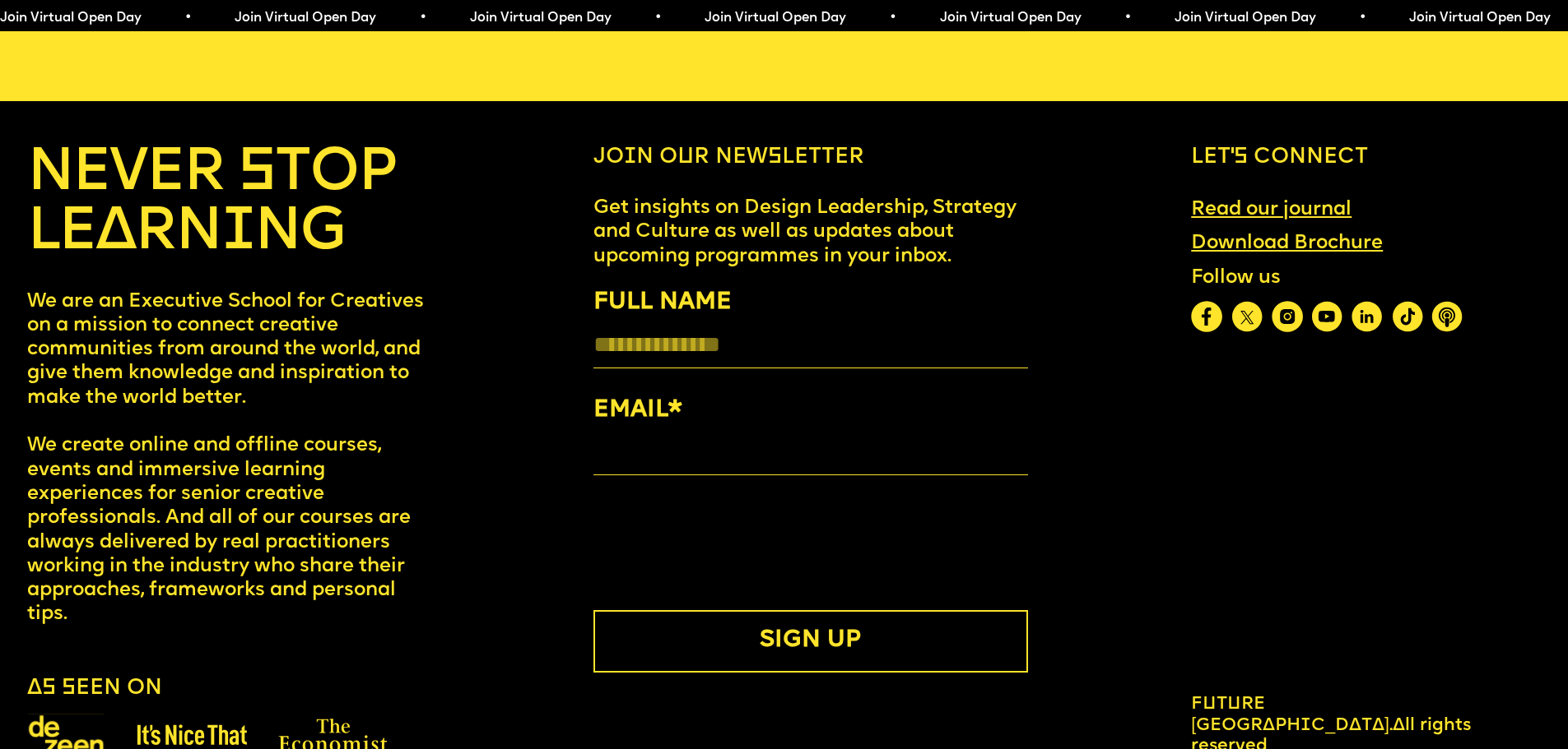
scroll to position [8933, 0]
